Goal: Information Seeking & Learning: Learn about a topic

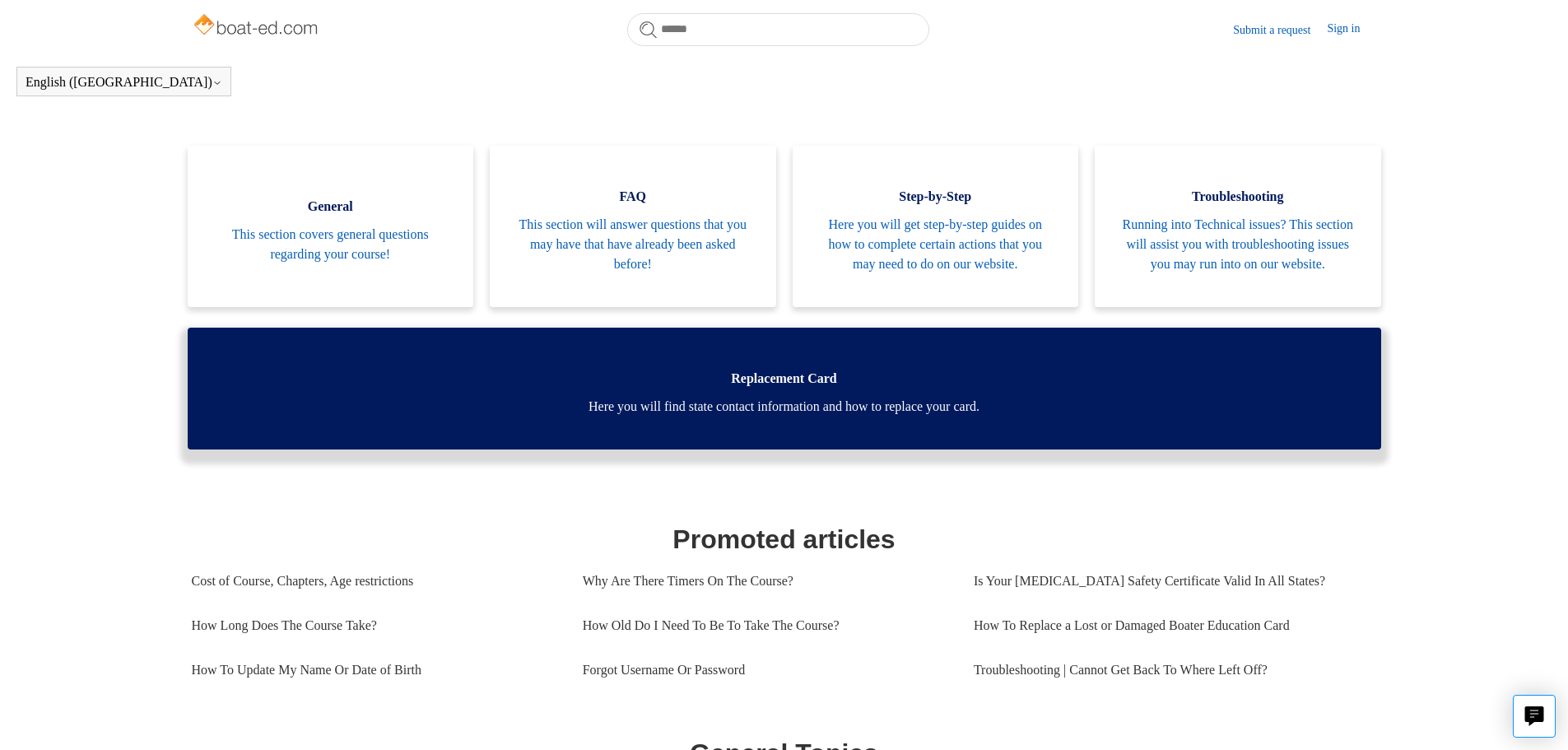
click at [847, 416] on span "Here you will find state contact information and how to replace your card." at bounding box center [784, 406] width 1144 height 20
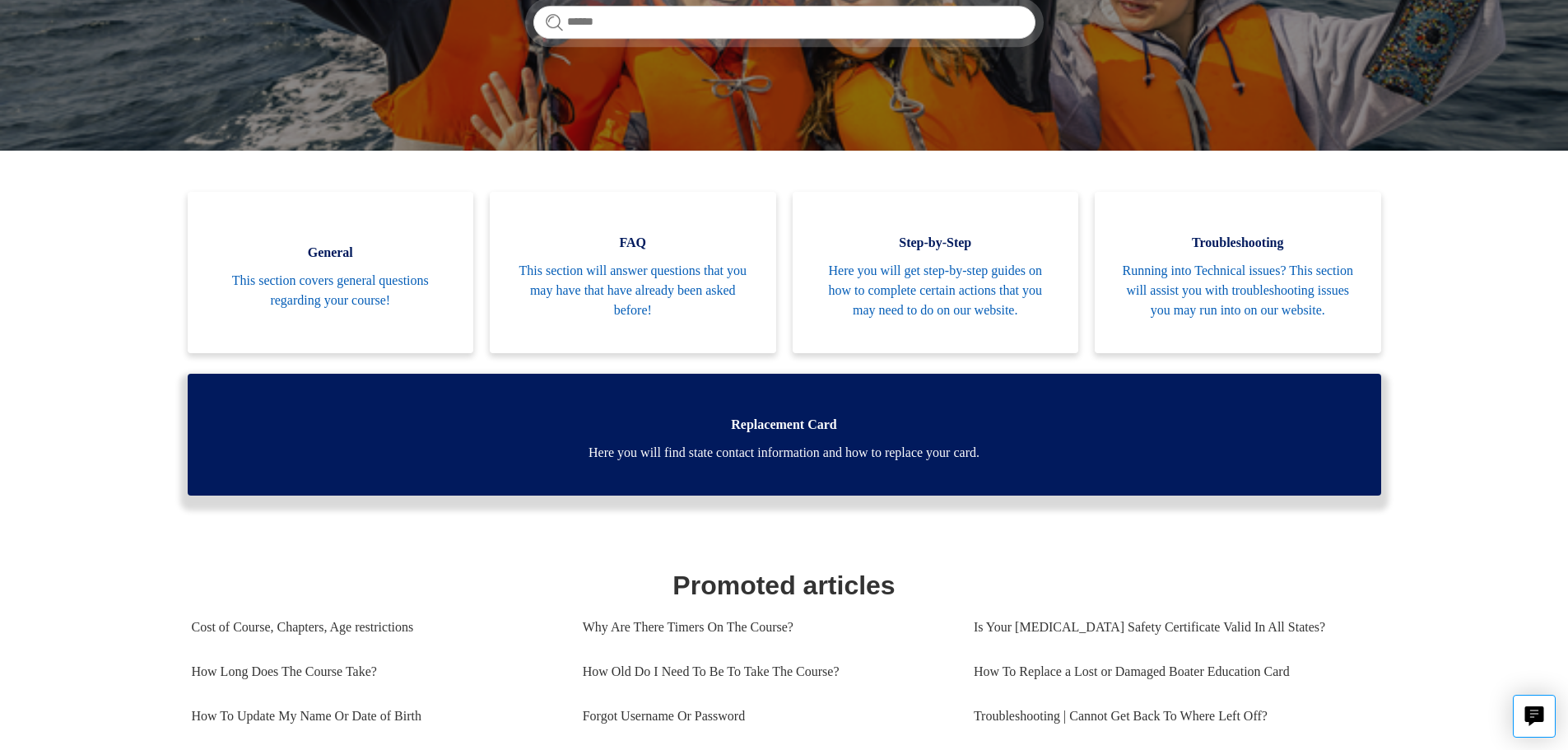
scroll to position [329, 0]
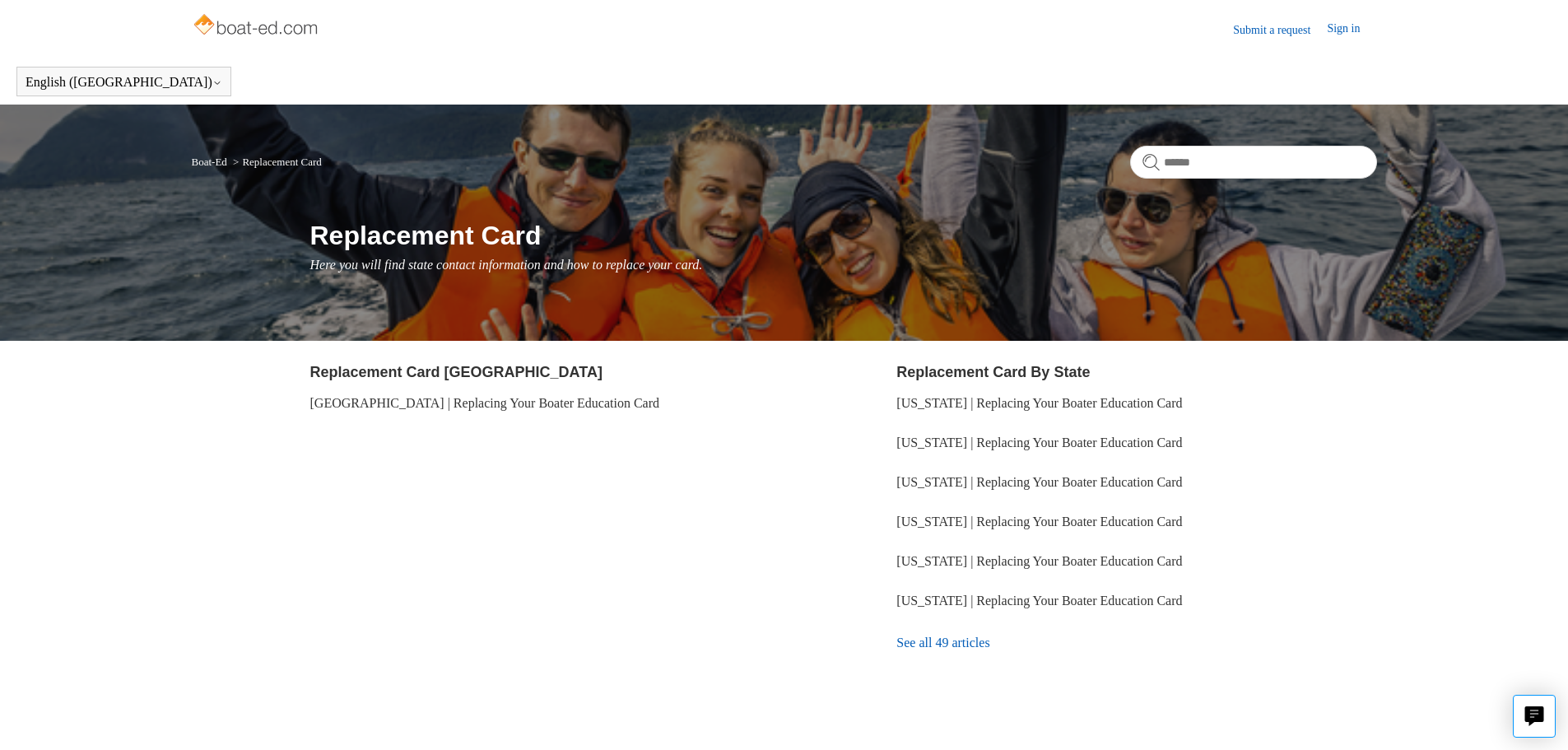
click at [920, 646] on link "See all 49 articles" at bounding box center [1136, 643] width 480 height 45
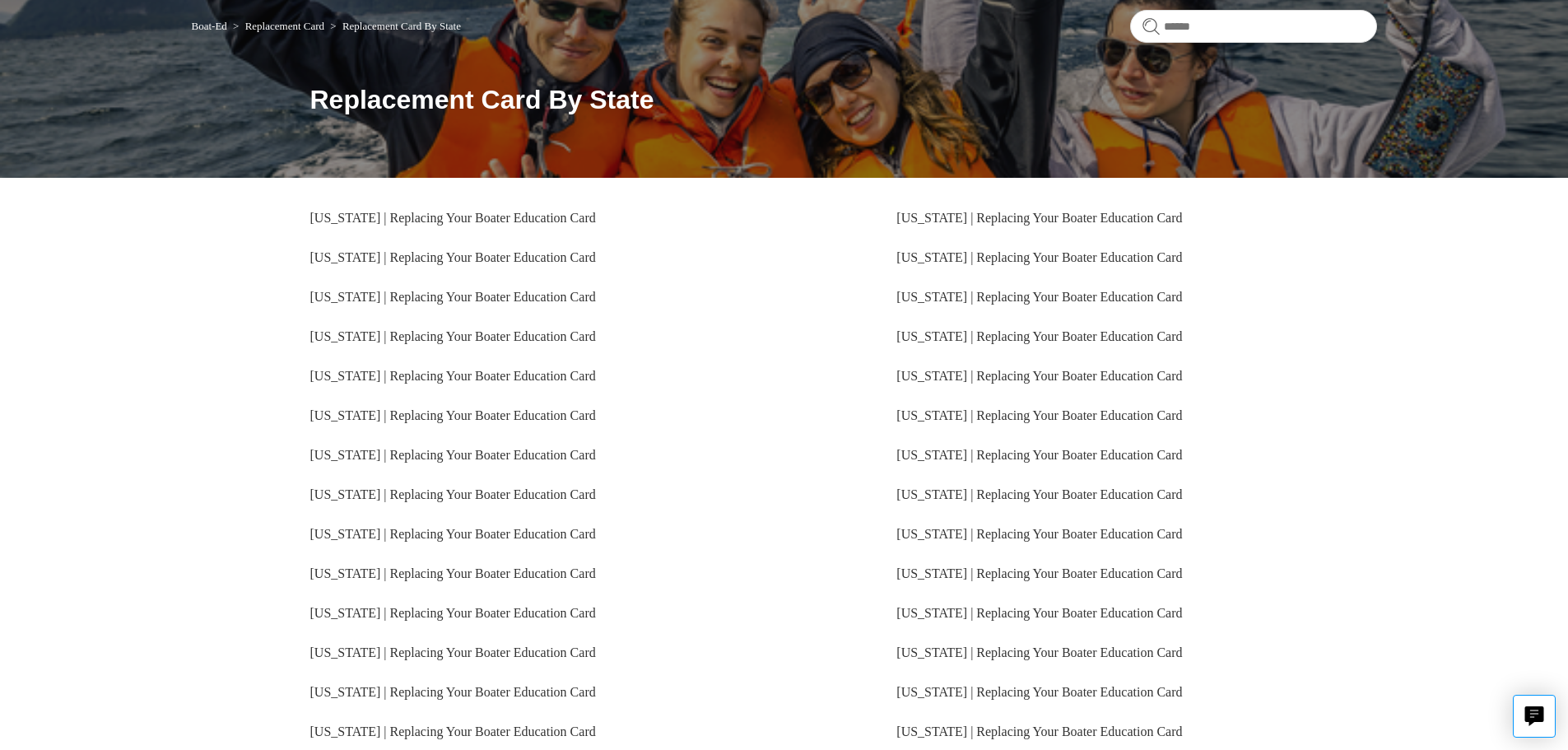
scroll to position [165, 0]
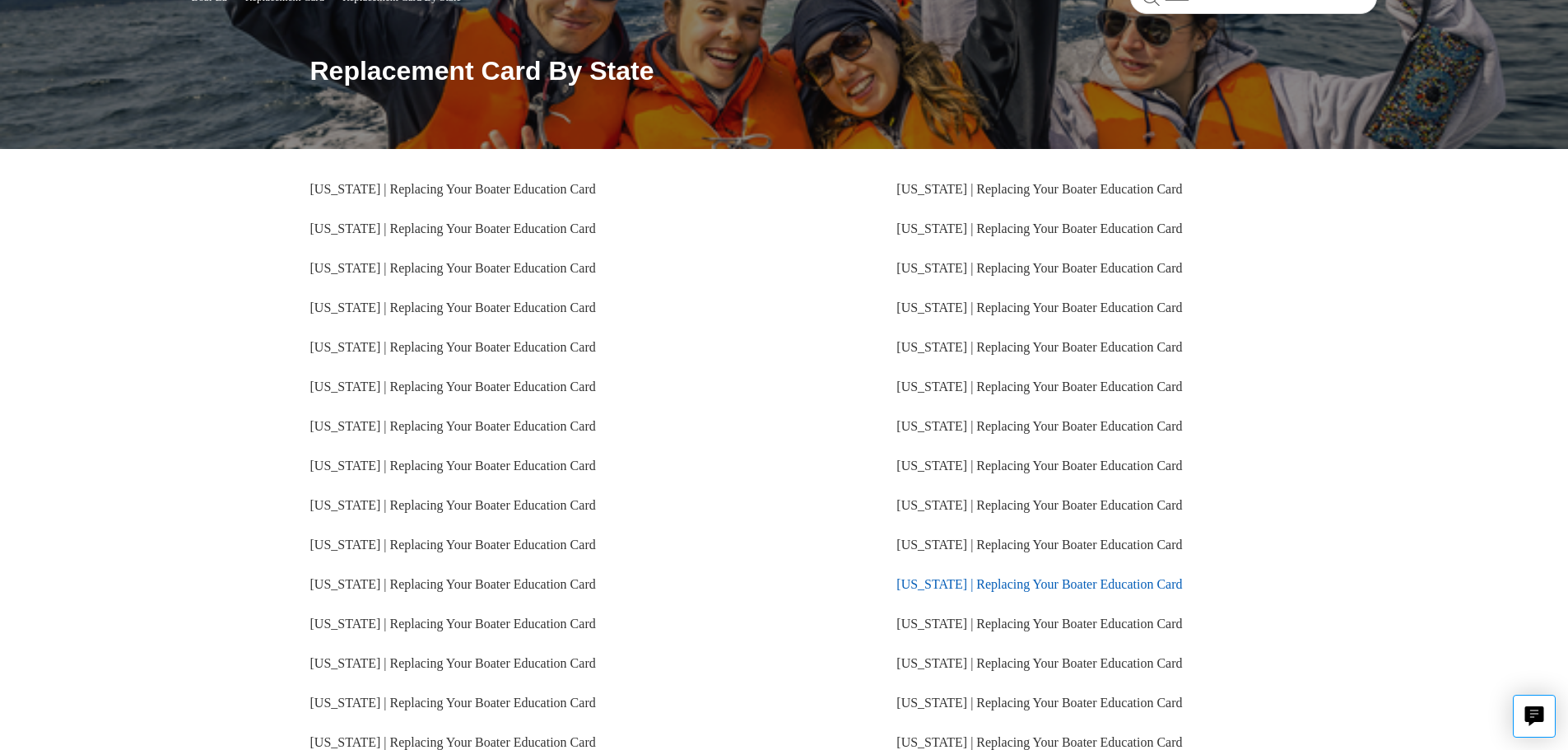
click at [974, 583] on link "[US_STATE] | Replacing Your Boater Education Card" at bounding box center [1039, 584] width 285 height 14
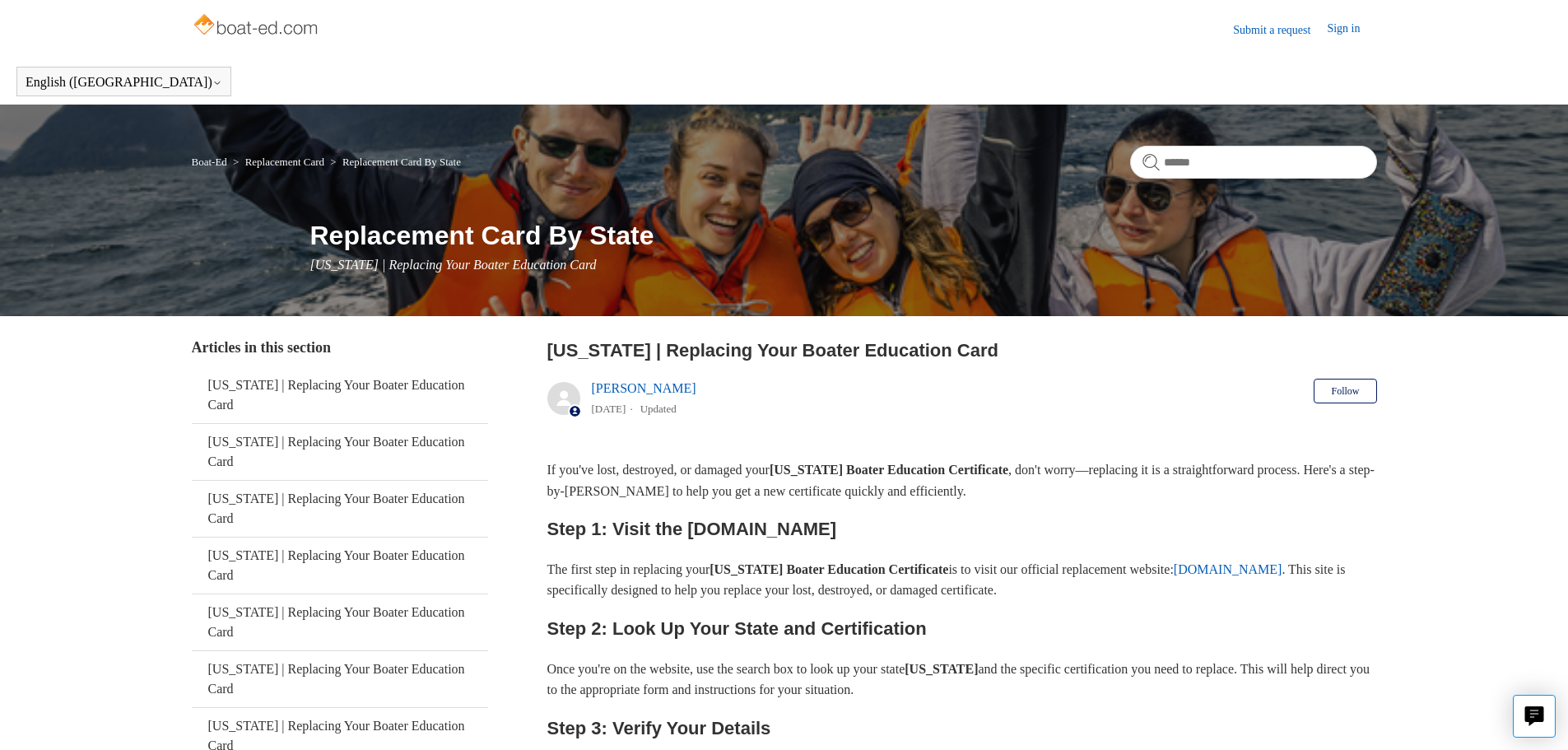
click at [242, 32] on img at bounding box center [257, 26] width 131 height 33
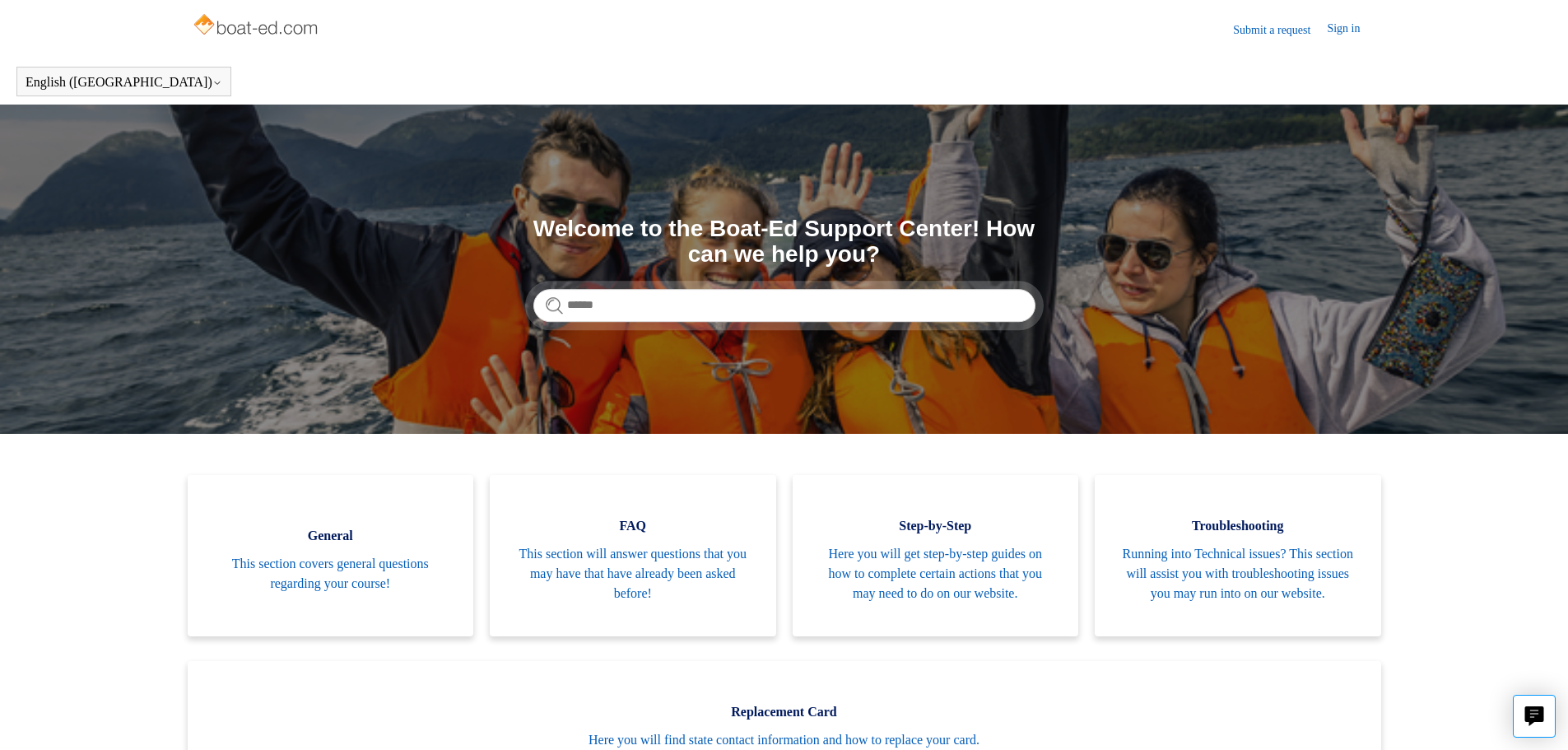
click at [1279, 32] on link "Submit a request" at bounding box center [1279, 30] width 94 height 17
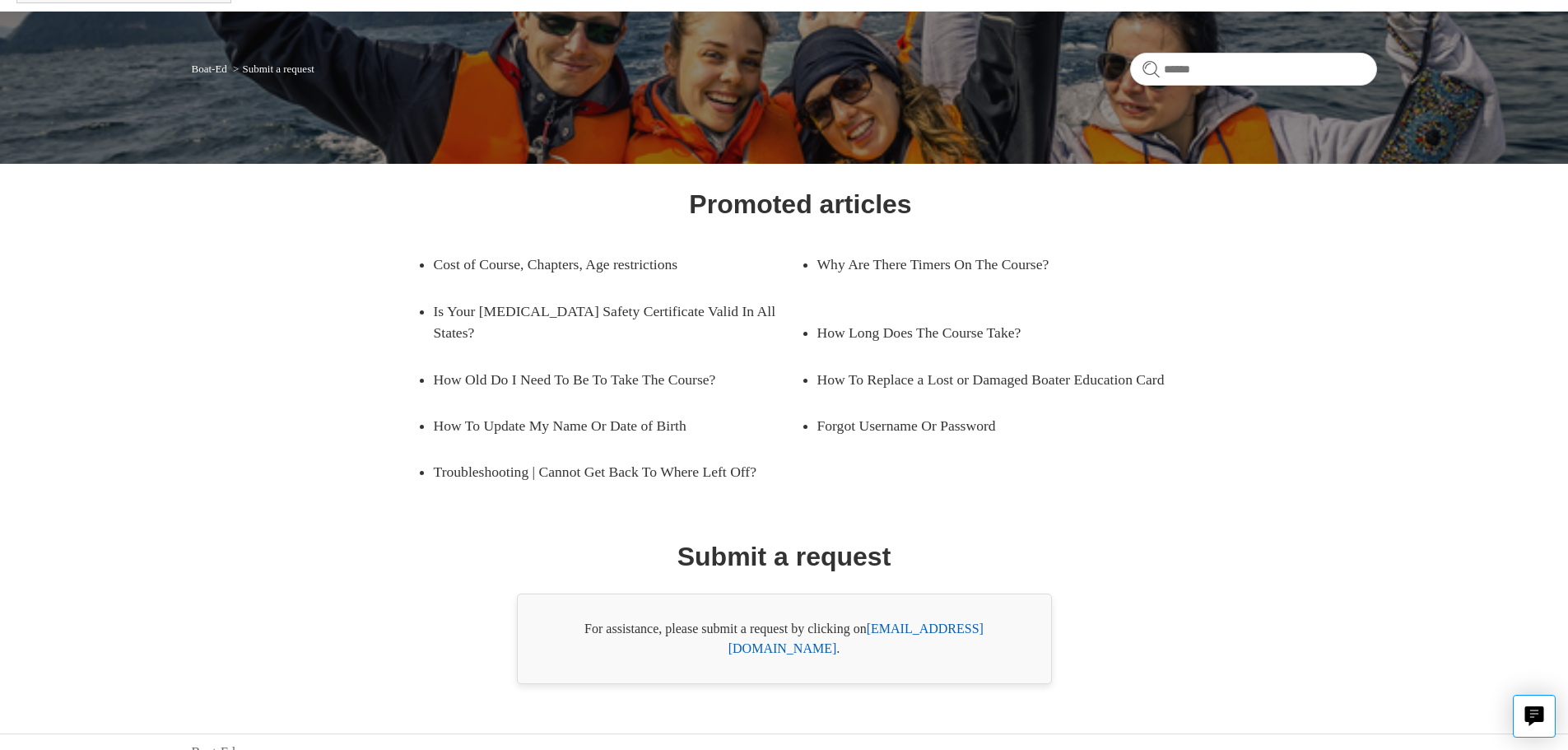
scroll to position [94, 0]
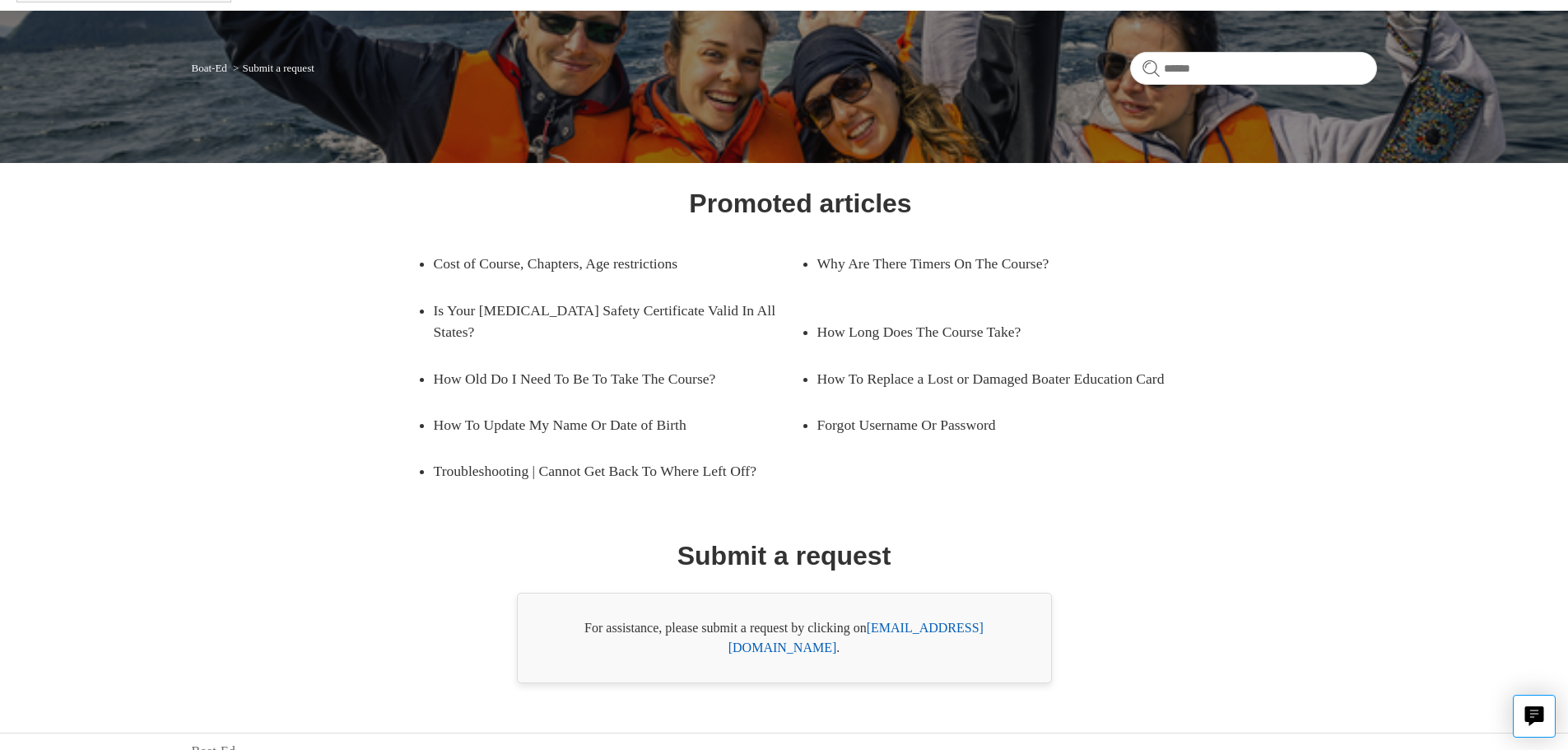
click at [949, 629] on link "support@boat-ed.com" at bounding box center [855, 637] width 255 height 34
drag, startPoint x: 1012, startPoint y: 629, endPoint x: 874, endPoint y: 627, distance: 138.0
click at [874, 627] on div "For assistance, please submit a request by clicking on support@boat-ed.com ." at bounding box center [784, 638] width 534 height 91
copy div "support@boat-ed.com ."
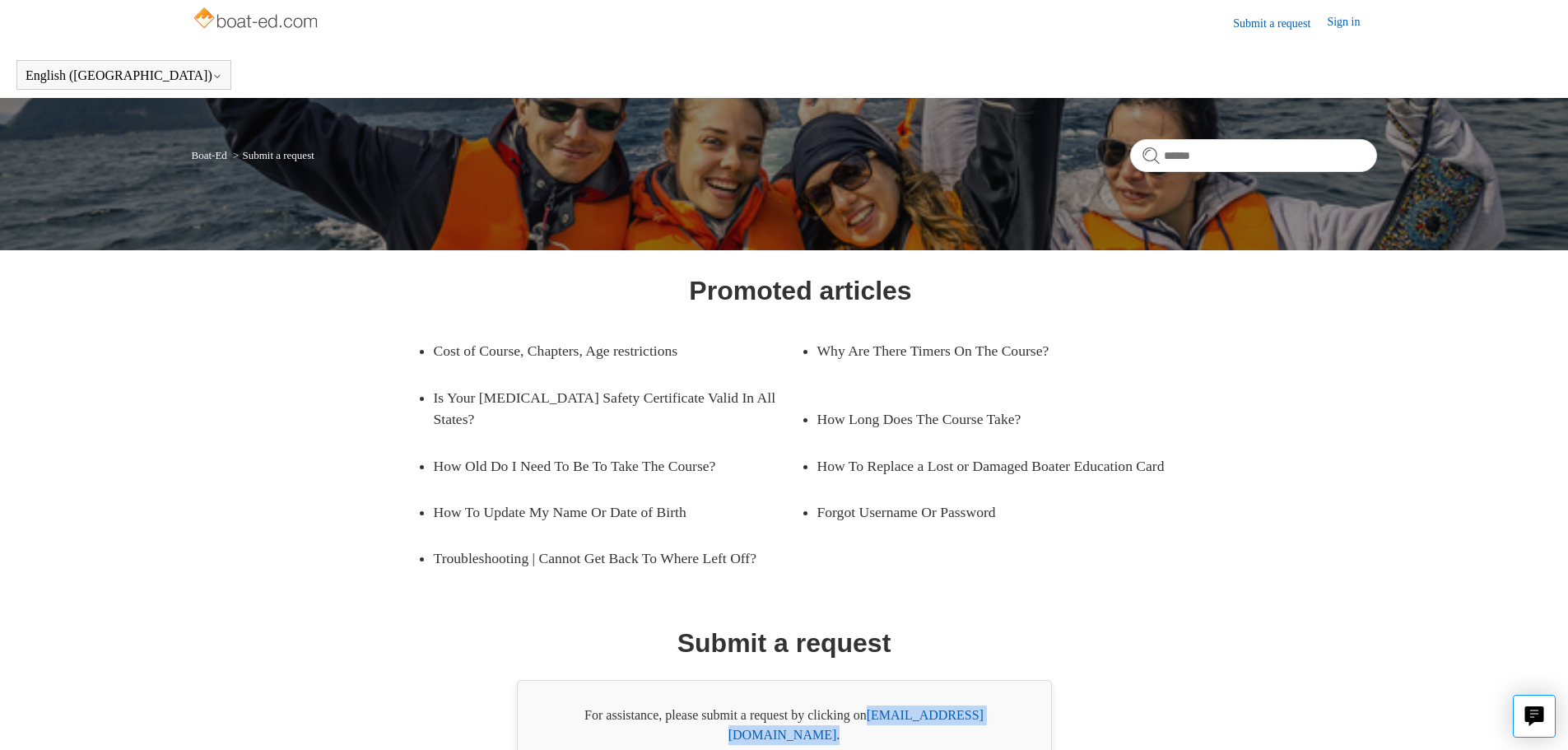
scroll to position [0, 0]
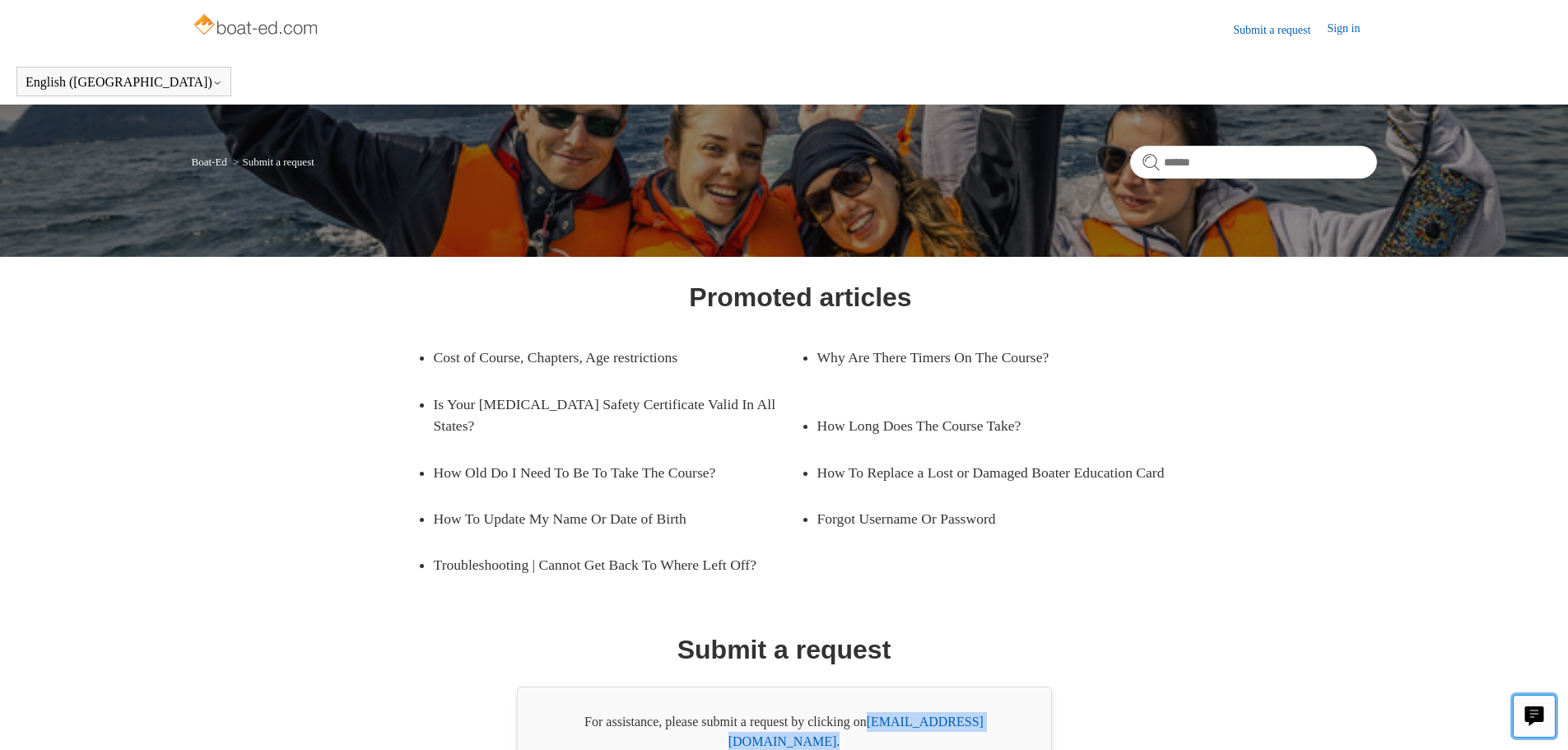
click at [1535, 716] on icon "Live chat" at bounding box center [1533, 714] width 19 height 15
click at [309, 27] on img at bounding box center [257, 26] width 131 height 33
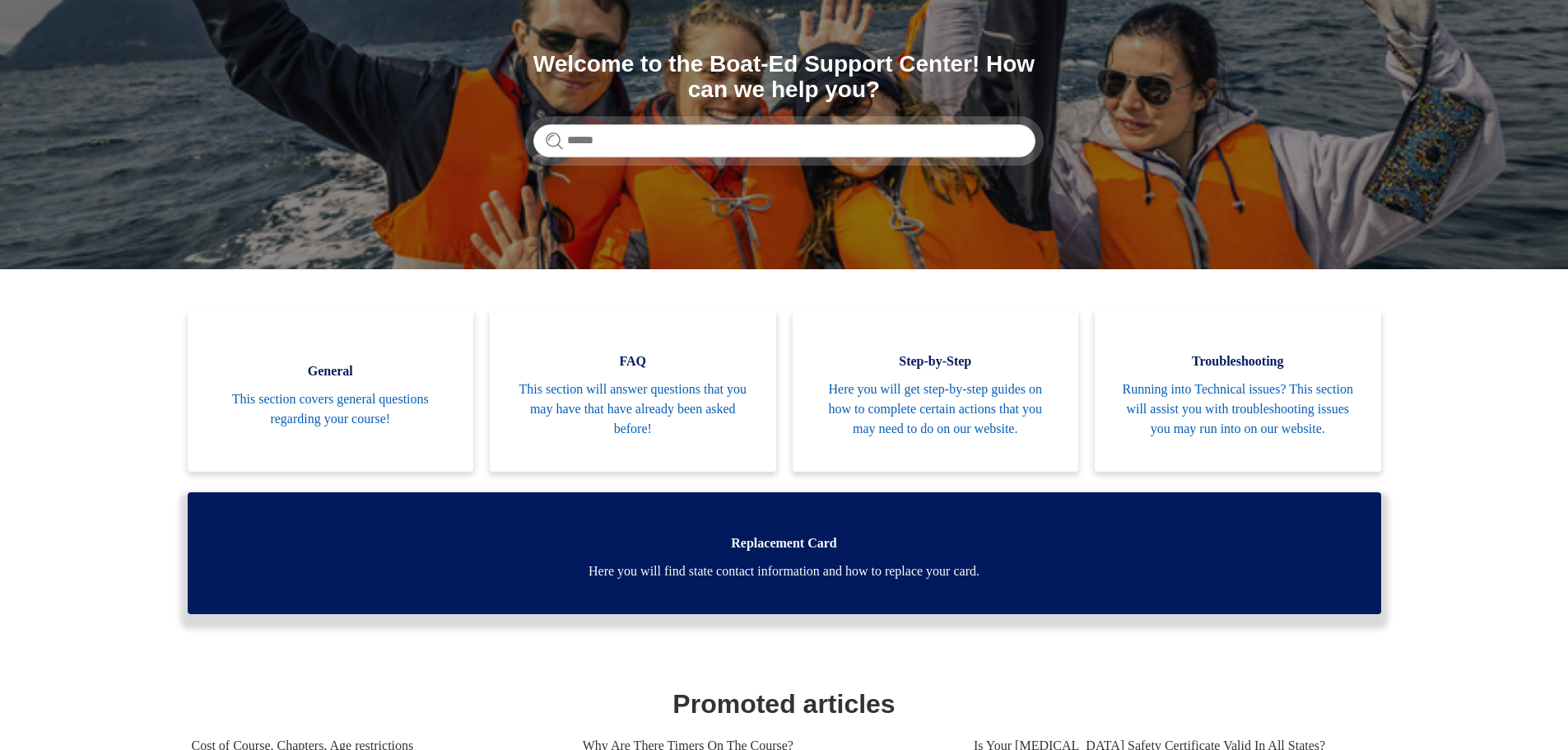
scroll to position [247, 0]
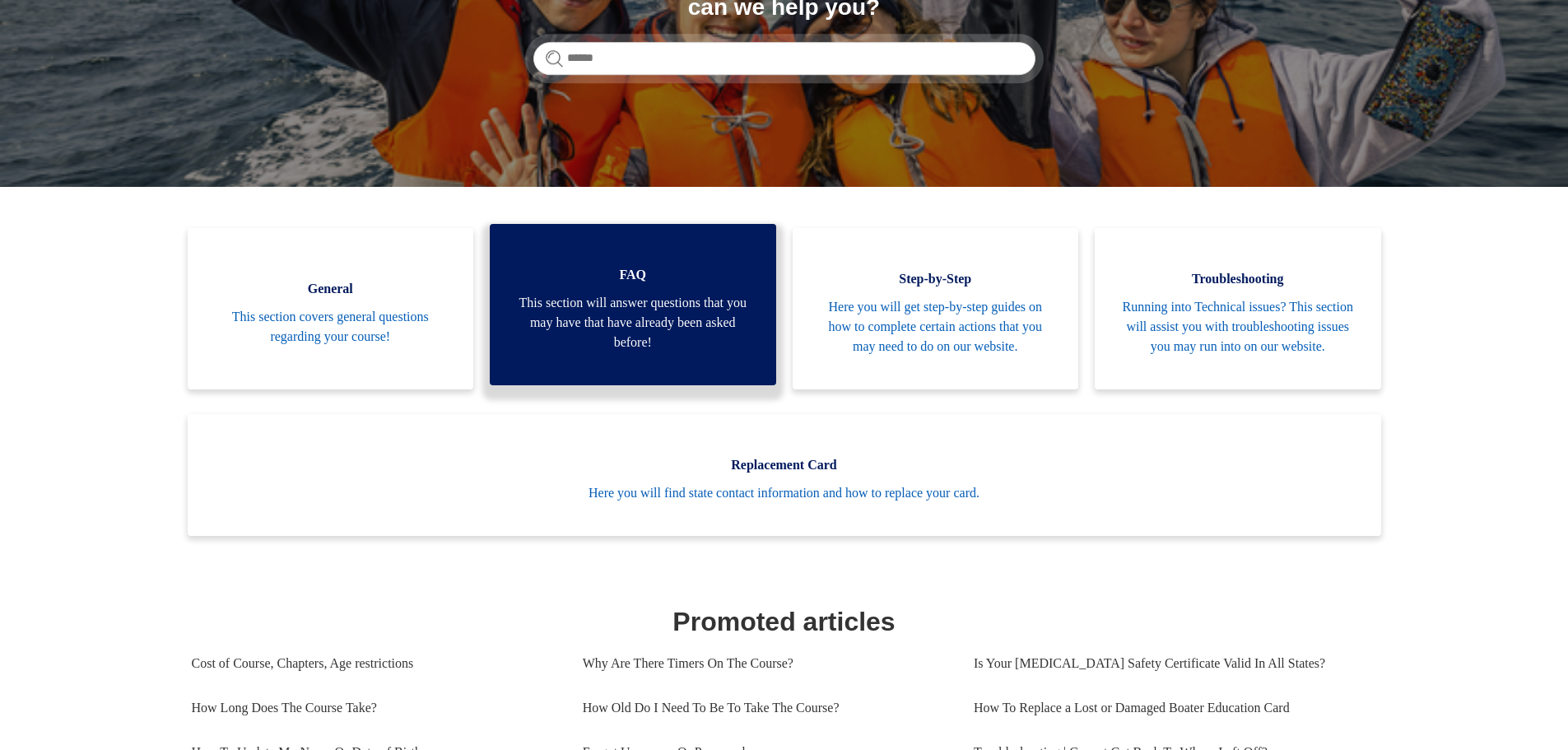
click at [669, 315] on span "This section will answer questions that you may have that have already been ask…" at bounding box center [633, 322] width 237 height 59
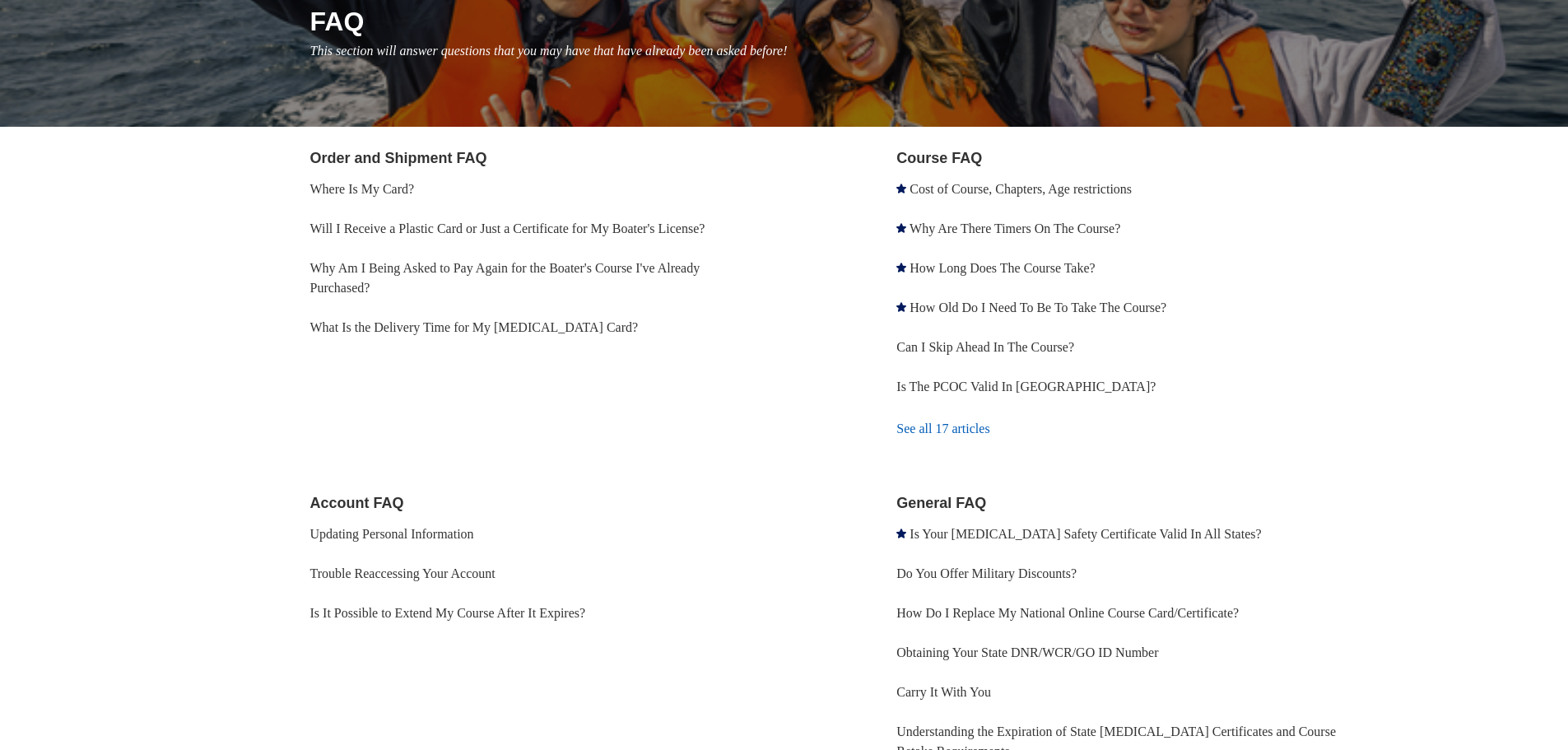
scroll to position [247, 0]
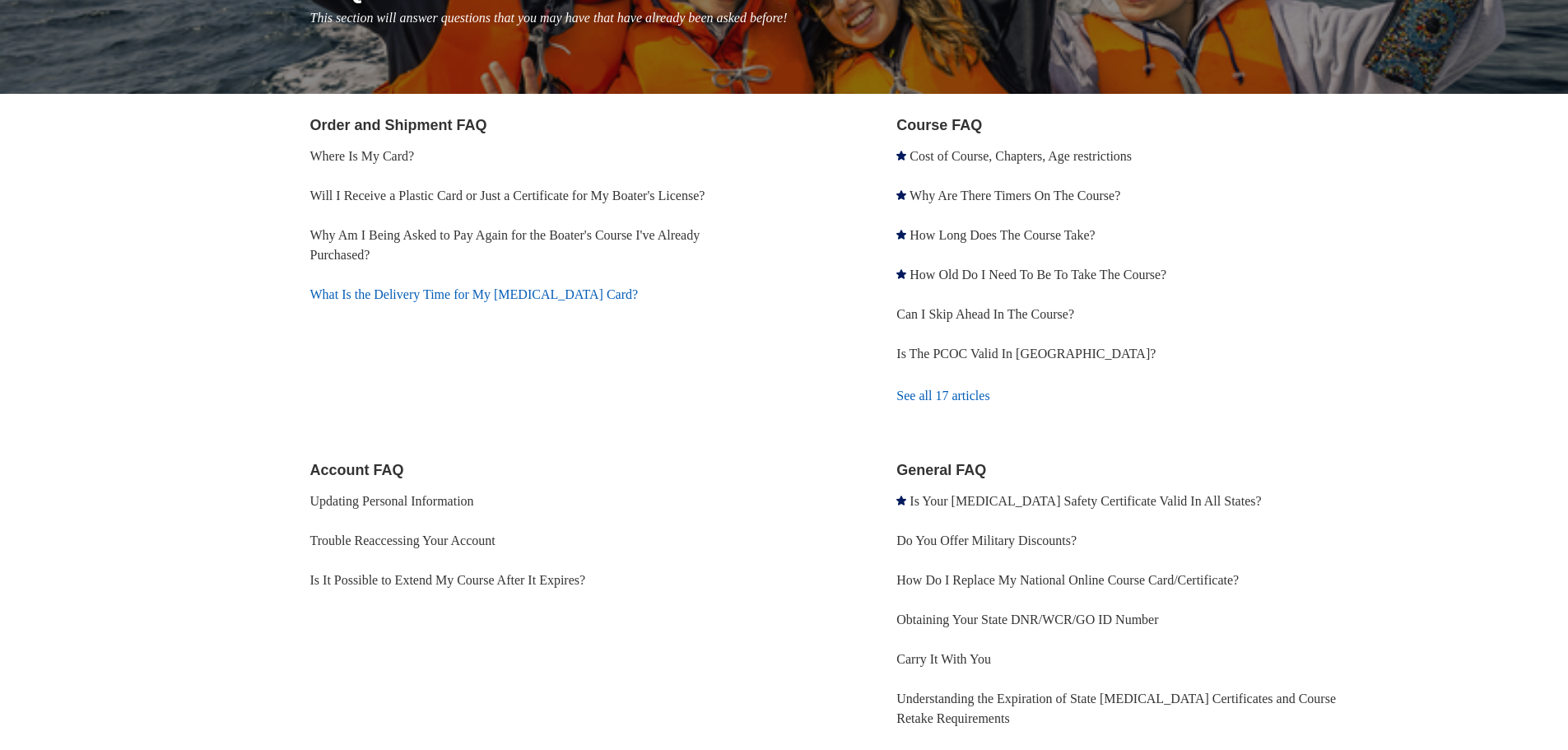
click at [452, 290] on link "What Is the Delivery Time for My [MEDICAL_DATA] Card?" at bounding box center [474, 294] width 328 height 14
